Goal: Task Accomplishment & Management: Manage account settings

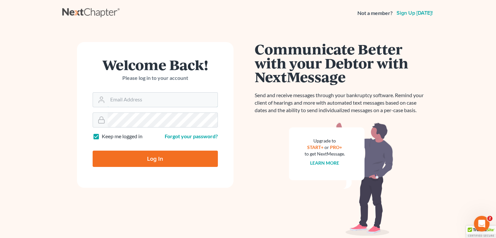
type input "crystal@attorneydebtfighters.com"
click at [161, 155] on input "Log In" at bounding box center [155, 159] width 125 height 16
type input "Thinking..."
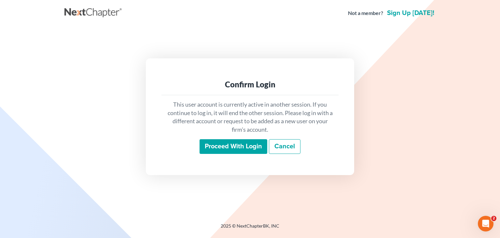
click at [246, 146] on input "Proceed with login" at bounding box center [234, 146] width 68 height 15
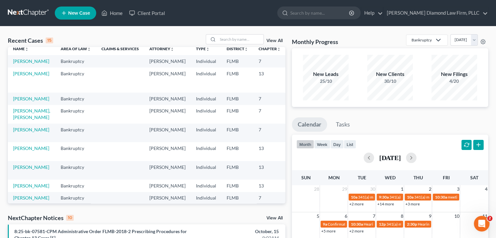
scroll to position [4, 0]
